Goal: Transaction & Acquisition: Obtain resource

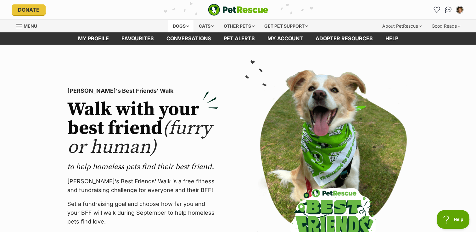
click at [182, 23] on div "Dogs" at bounding box center [180, 26] width 25 height 13
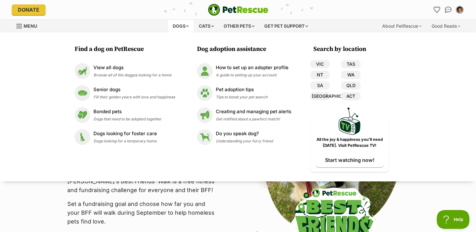
click at [317, 59] on div "Search by location VIC TAS NT WA SA QLD NSW ACT PetRescue TV All the joy & happ…" at bounding box center [349, 108] width 79 height 127
click at [319, 63] on link "VIC" at bounding box center [320, 64] width 20 height 8
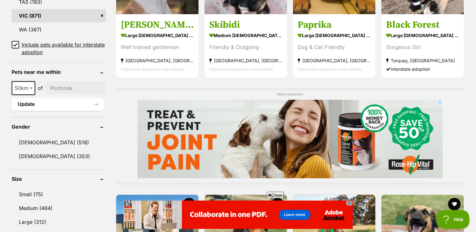
scroll to position [426, 0]
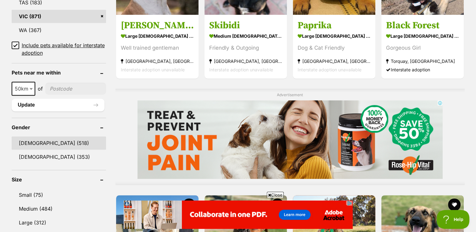
click at [38, 138] on link "[DEMOGRAPHIC_DATA] (518)" at bounding box center [59, 143] width 94 height 13
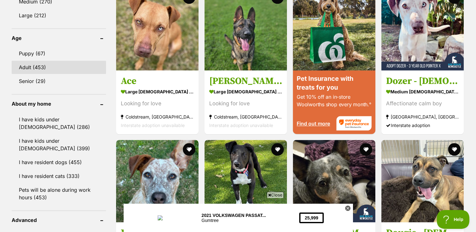
click at [41, 70] on link "Adult (453)" at bounding box center [59, 67] width 94 height 13
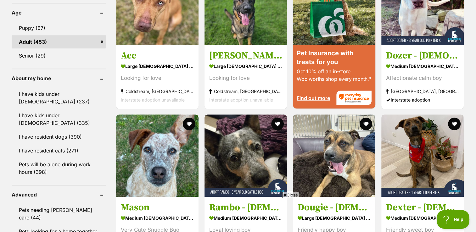
scroll to position [708, 0]
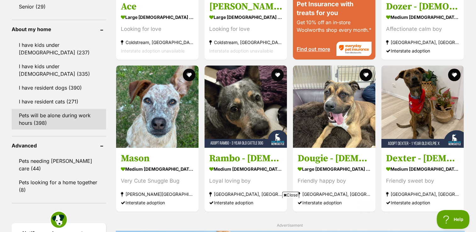
click at [64, 122] on link "Pets will be alone during work hours (398)" at bounding box center [59, 119] width 94 height 21
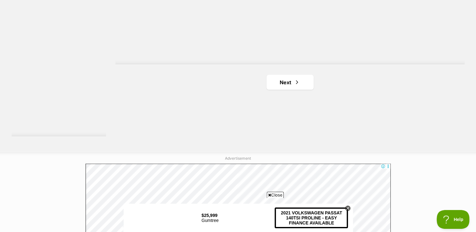
scroll to position [1180, 0]
click at [295, 80] on span "Next page" at bounding box center [297, 82] width 6 height 8
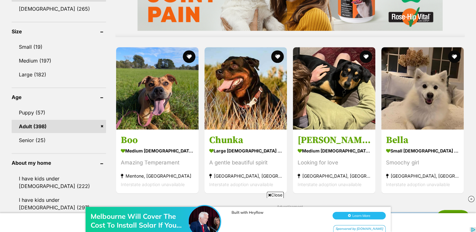
scroll to position [578, 0]
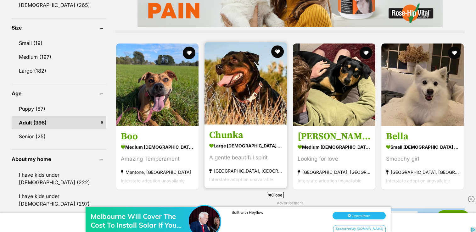
click at [234, 77] on img at bounding box center [246, 83] width 82 height 82
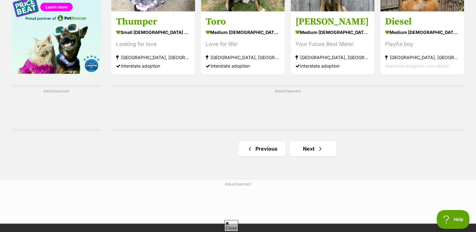
scroll to position [1019, 0]
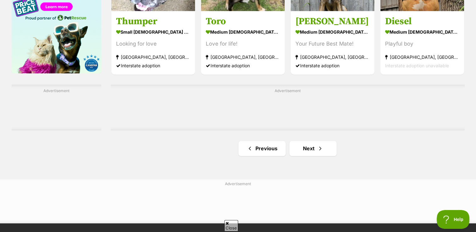
click at [309, 151] on link "Next" at bounding box center [313, 148] width 47 height 15
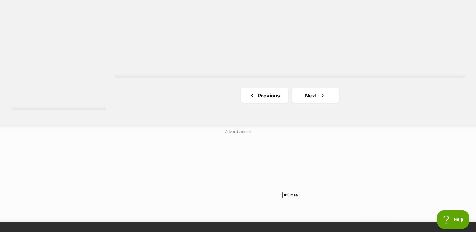
scroll to position [1203, 0]
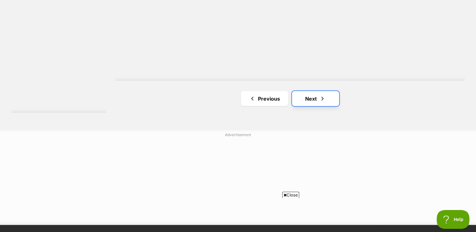
click at [324, 100] on span "Next page" at bounding box center [323, 99] width 6 height 8
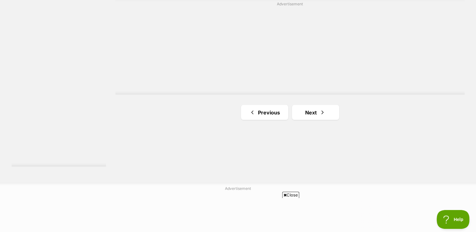
scroll to position [1151, 0]
click at [315, 118] on link "Next" at bounding box center [315, 111] width 47 height 15
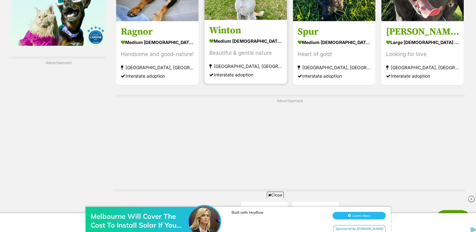
scroll to position [1053, 0]
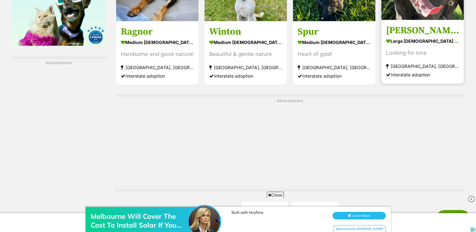
click at [431, 42] on strong "large [DEMOGRAPHIC_DATA] Dog" at bounding box center [422, 40] width 73 height 9
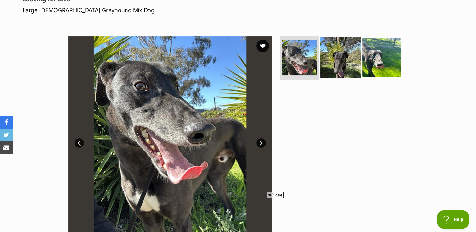
click at [351, 73] on img at bounding box center [341, 57] width 41 height 41
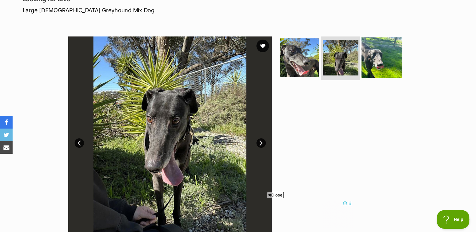
click at [390, 66] on img at bounding box center [382, 57] width 41 height 41
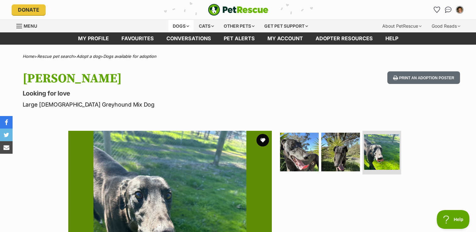
click at [190, 28] on div "Dogs" at bounding box center [180, 26] width 25 height 13
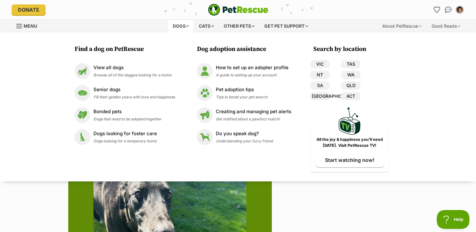
click at [465, 231] on div "Available 3 of 3 images 3 of 3 images 3 of 3 images Next Prev 1 2 3" at bounding box center [238, 228] width 476 height 213
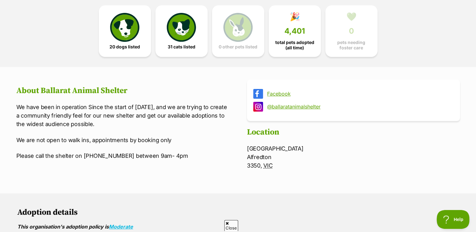
scroll to position [171, 0]
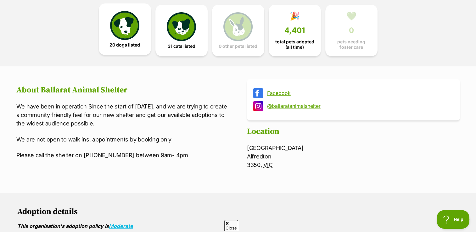
click at [134, 39] on img at bounding box center [124, 25] width 29 height 29
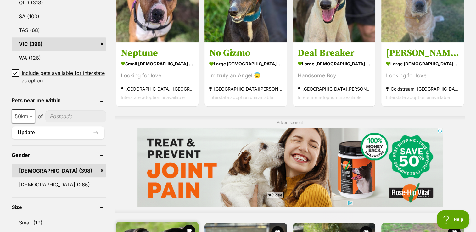
scroll to position [398, 0]
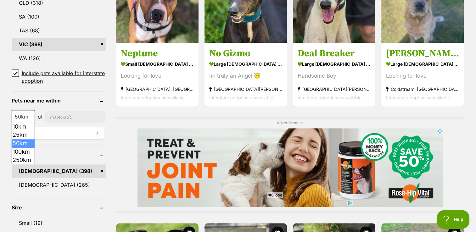
click at [31, 113] on span at bounding box center [32, 117] width 6 height 14
select select "25"
click at [89, 113] on input"] "postcode" at bounding box center [75, 117] width 61 height 12
type input"] "3337"
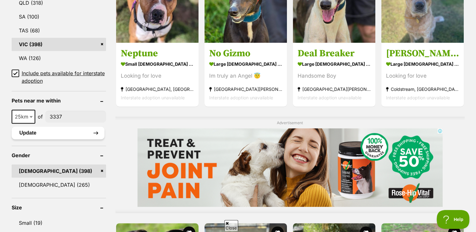
click at [78, 130] on button "Update" at bounding box center [58, 133] width 93 height 13
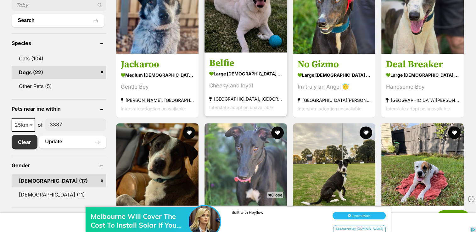
scroll to position [266, 0]
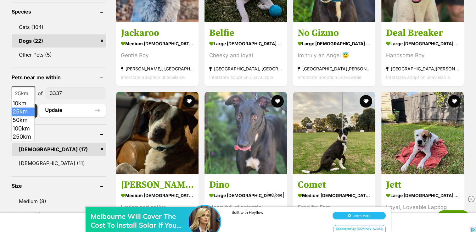
click at [30, 93] on b at bounding box center [31, 94] width 3 height 2
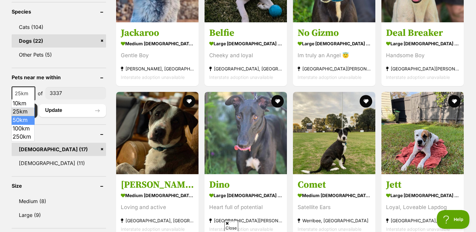
select select "50"
click at [67, 114] on button "Update" at bounding box center [72, 110] width 67 height 13
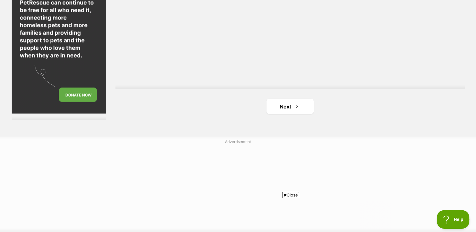
scroll to position [1154, 0]
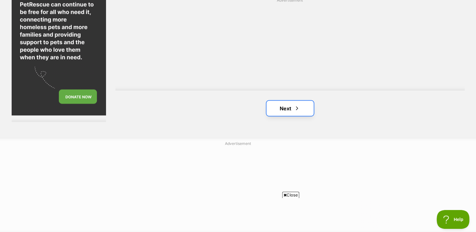
click at [286, 112] on link "Next" at bounding box center [290, 108] width 47 height 15
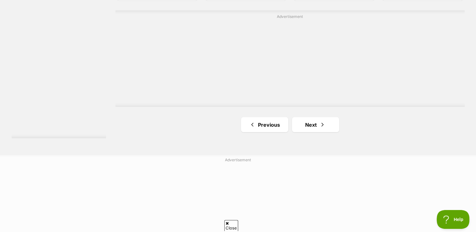
scroll to position [1137, 0]
click at [296, 129] on link "Next" at bounding box center [315, 124] width 47 height 15
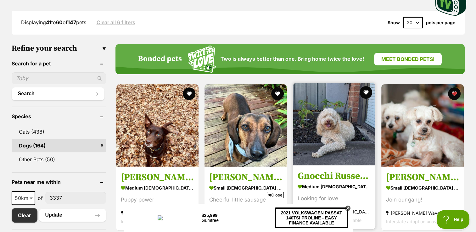
click at [342, 138] on img at bounding box center [334, 124] width 82 height 82
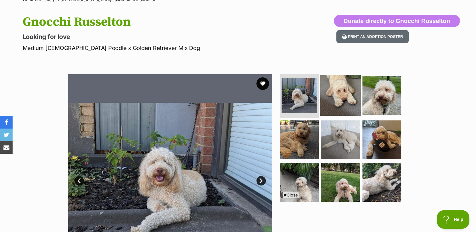
click at [327, 110] on img at bounding box center [341, 95] width 41 height 41
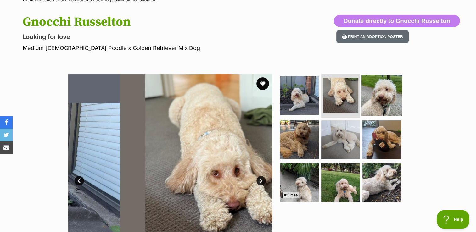
click at [384, 102] on img at bounding box center [382, 95] width 41 height 41
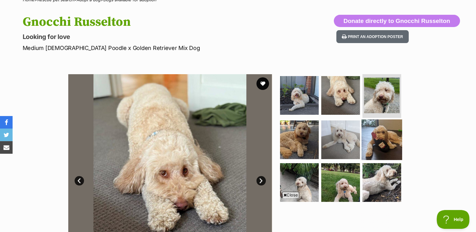
click at [368, 157] on img at bounding box center [382, 140] width 41 height 41
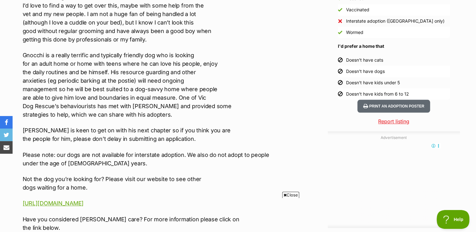
scroll to position [625, 0]
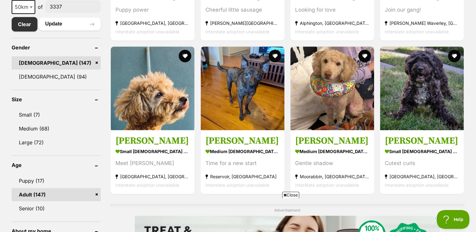
scroll to position [352, 0]
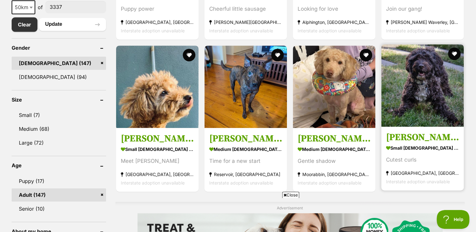
click at [385, 100] on img at bounding box center [423, 85] width 82 height 82
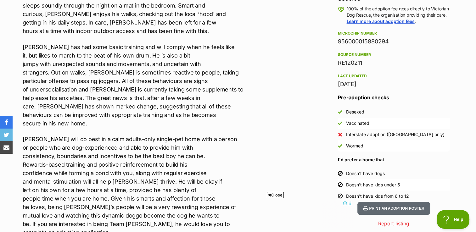
scroll to position [475, 0]
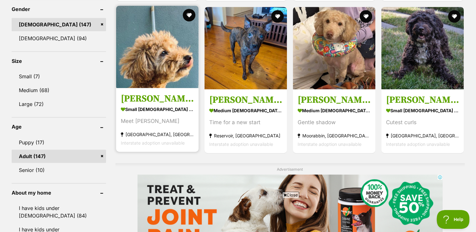
scroll to position [390, 0]
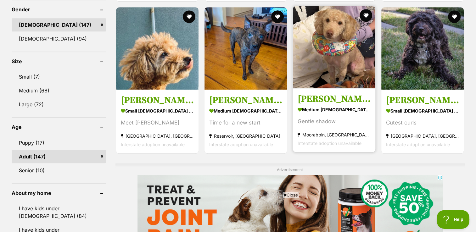
click at [345, 112] on strong "medium male Dog" at bounding box center [334, 109] width 73 height 9
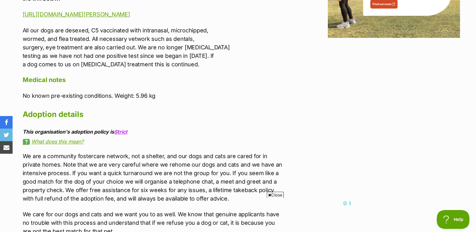
scroll to position [868, 0]
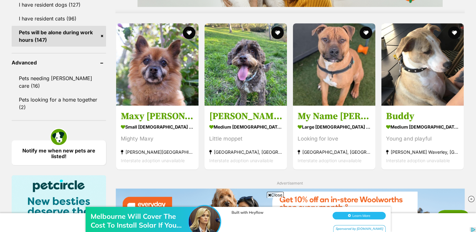
scroll to position [636, 0]
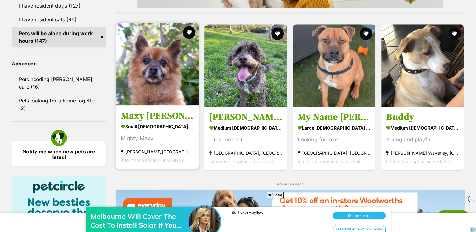
click at [149, 63] on img at bounding box center [157, 64] width 82 height 82
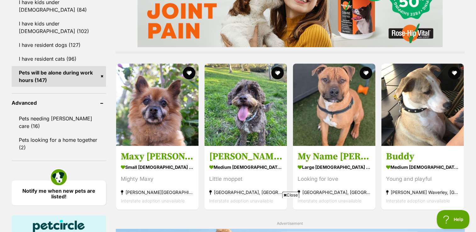
scroll to position [618, 0]
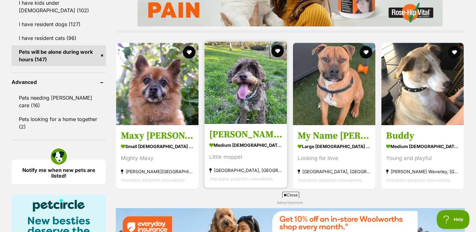
click at [209, 135] on link "Milo Russelton medium male Dog Little moppet Brunswick East, VIC Interstate ado…" at bounding box center [246, 156] width 82 height 64
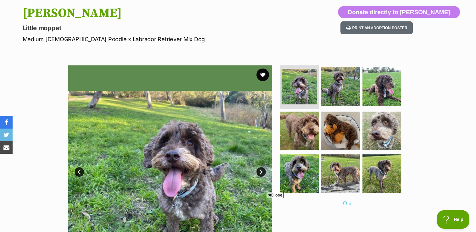
scroll to position [66, 0]
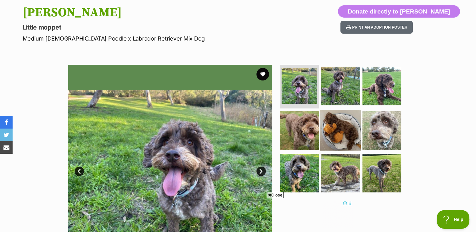
click at [344, 127] on img at bounding box center [341, 130] width 41 height 41
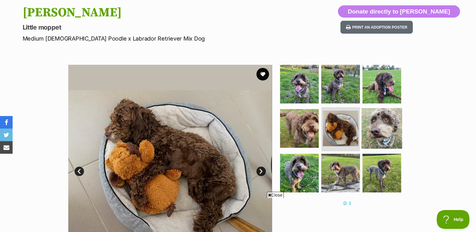
click at [386, 134] on img at bounding box center [382, 128] width 41 height 41
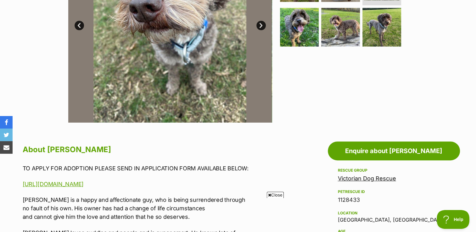
scroll to position [213, 0]
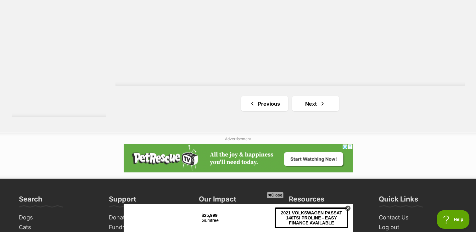
scroll to position [1198, 0]
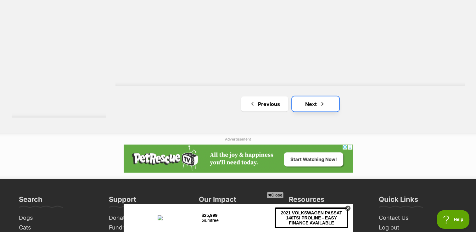
click at [316, 102] on link "Next" at bounding box center [315, 104] width 47 height 15
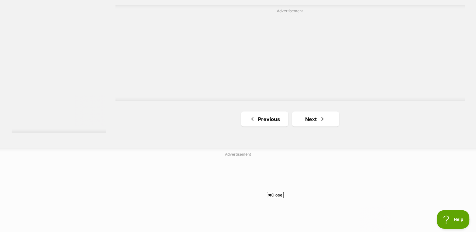
scroll to position [1144, 0]
